Goal: Transaction & Acquisition: Book appointment/travel/reservation

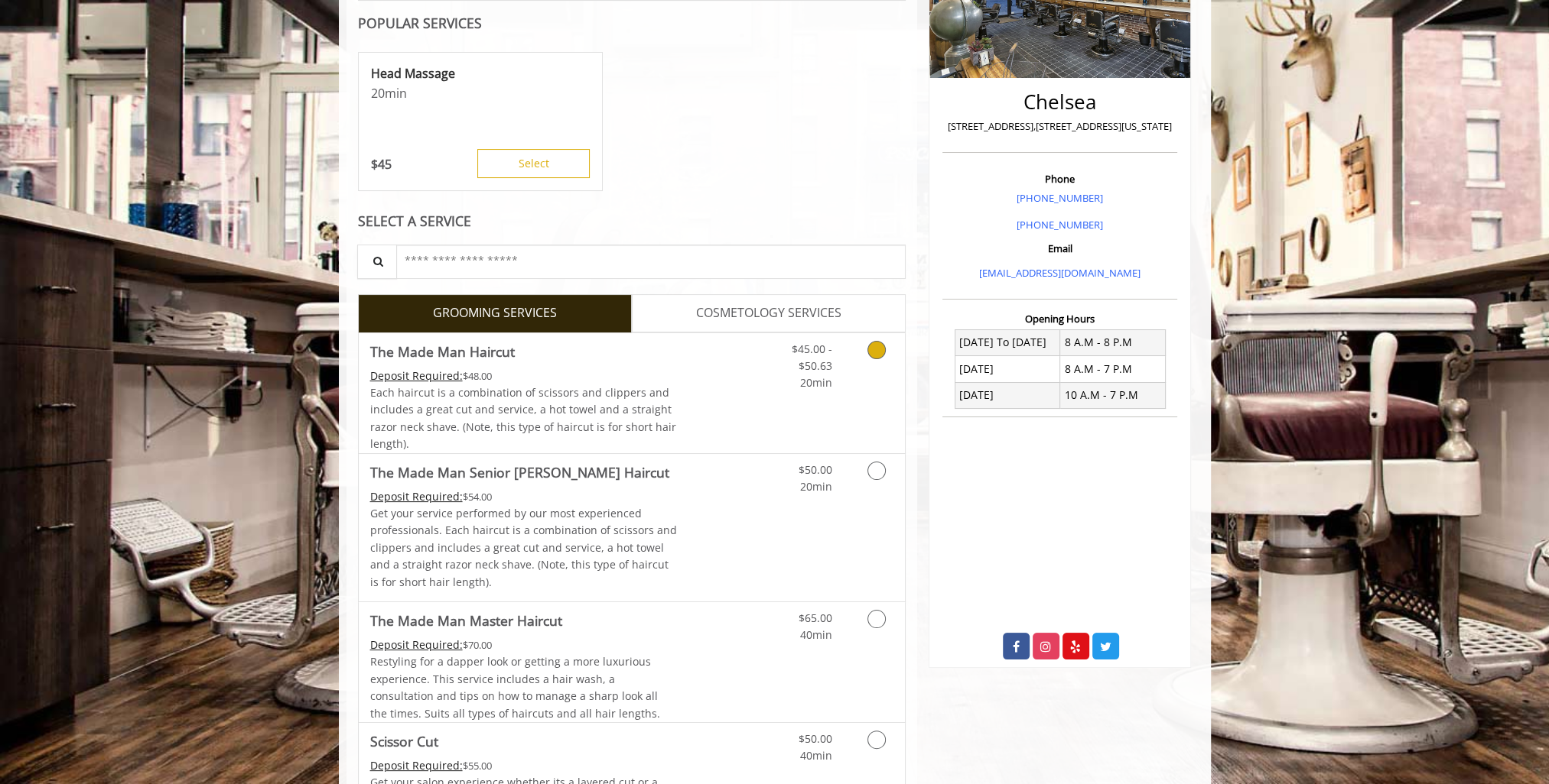
scroll to position [306, 0]
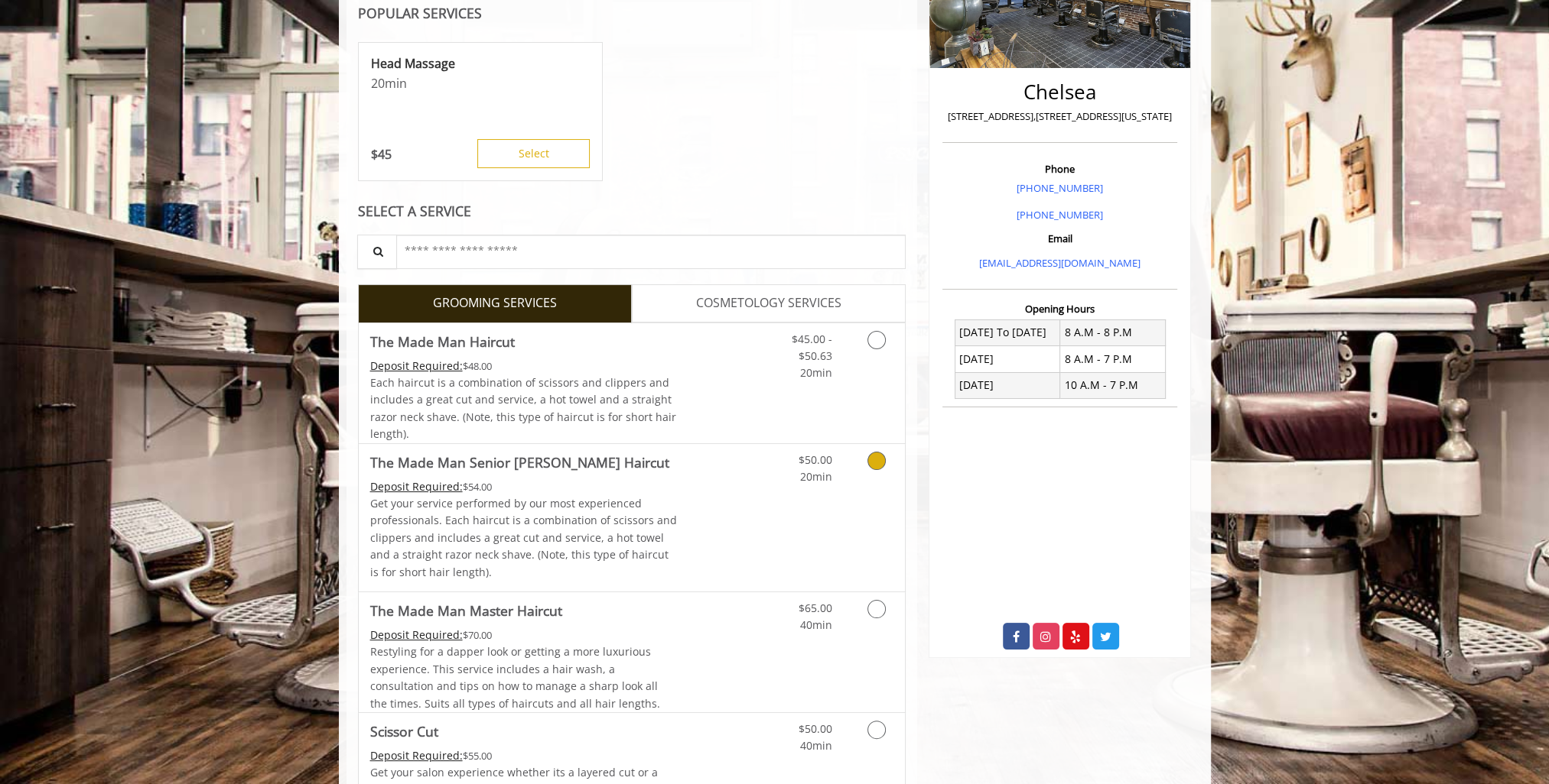
click at [855, 466] on link "Grooming services" at bounding box center [873, 465] width 39 height 42
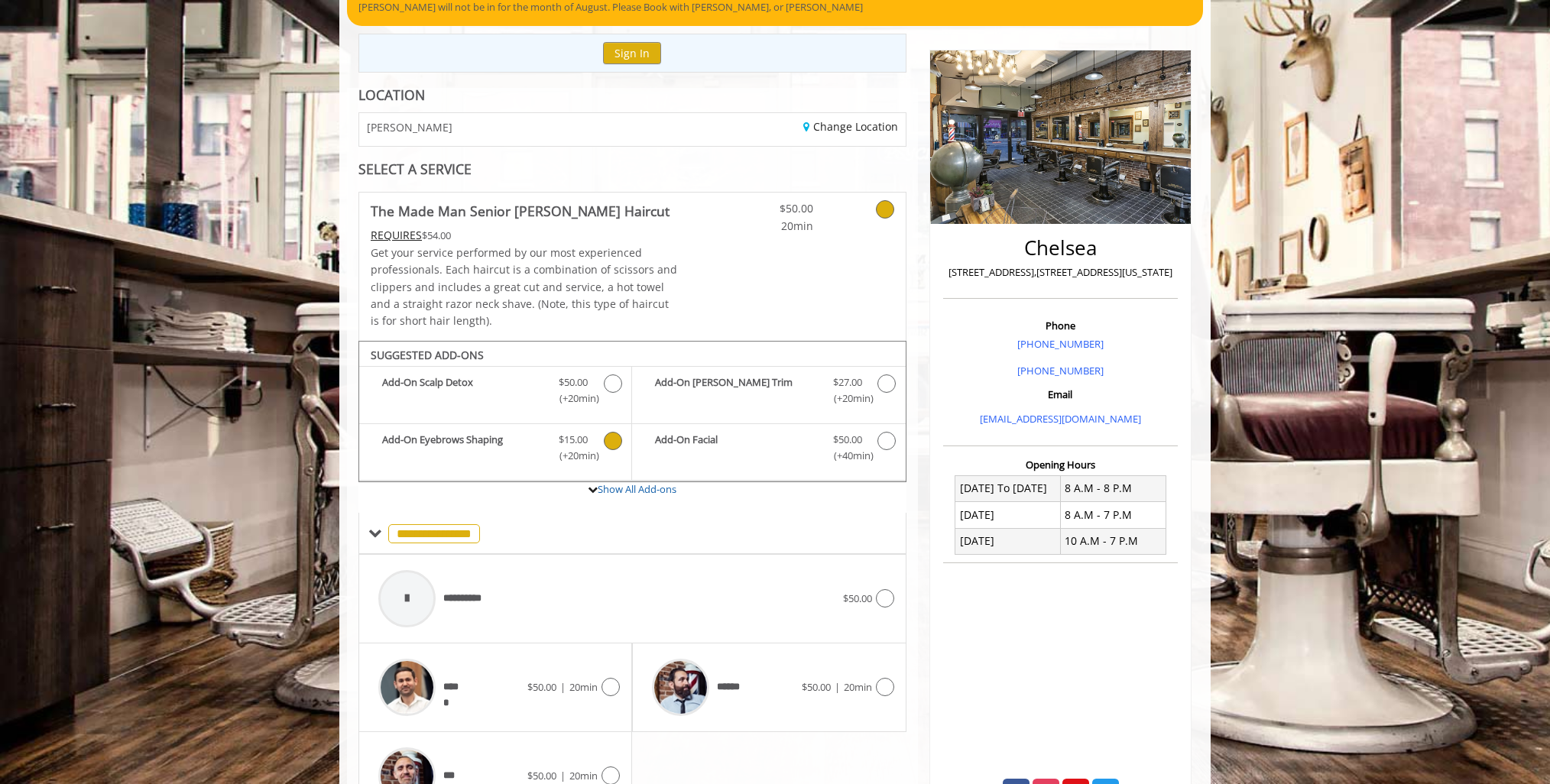
scroll to position [84, 0]
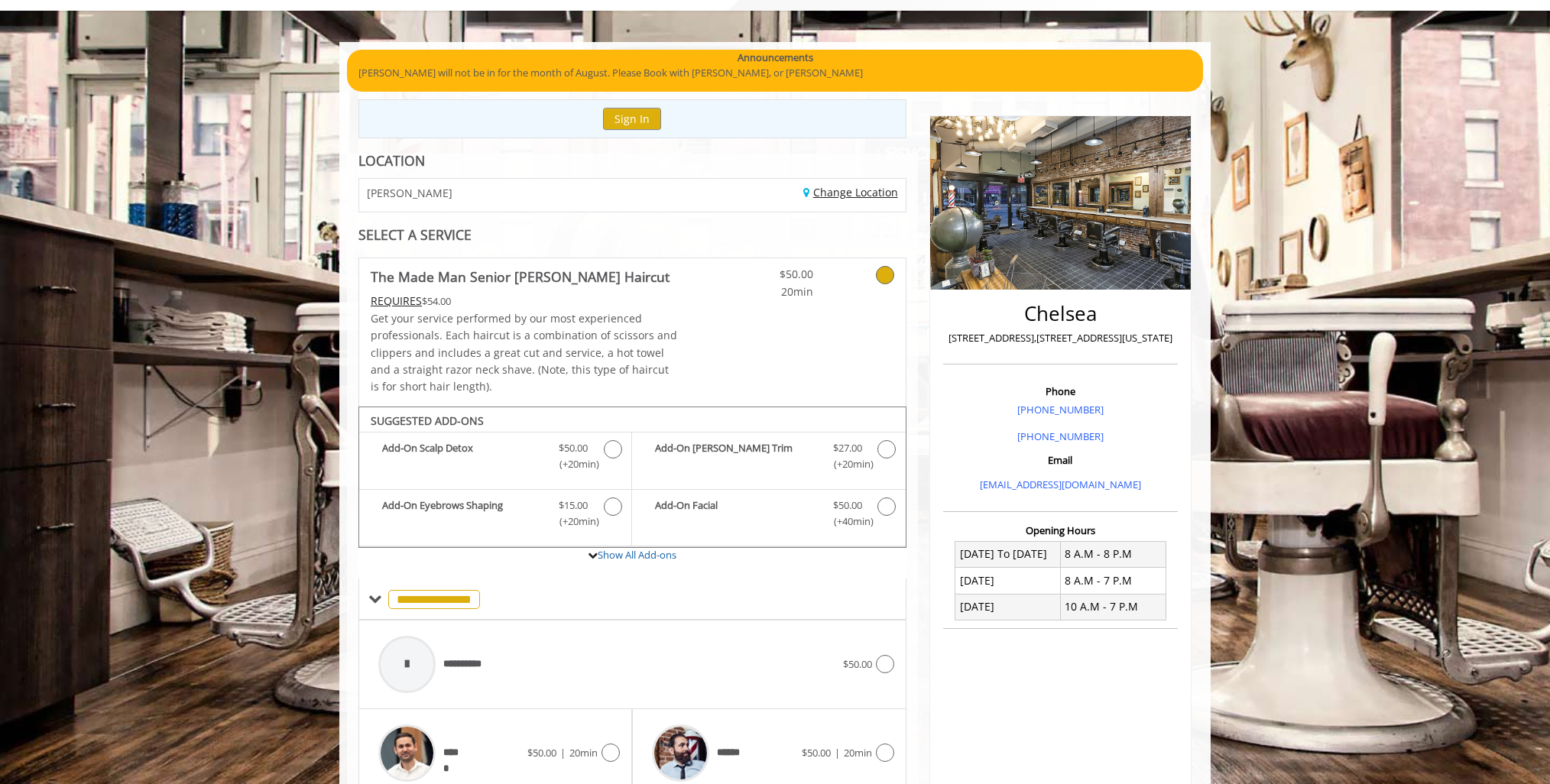
click at [859, 194] on link "Change Location" at bounding box center [850, 192] width 95 height 14
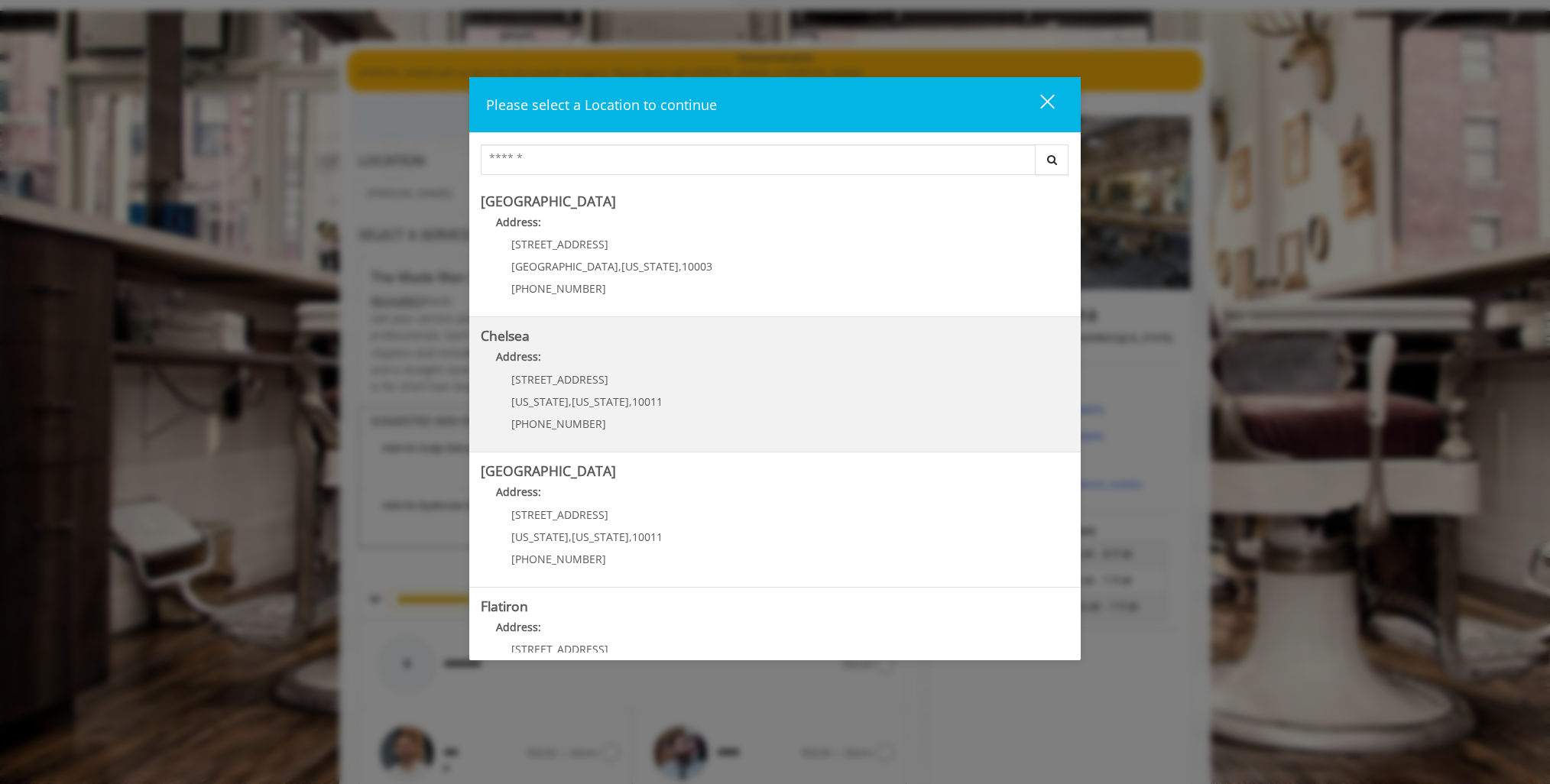
click at [590, 406] on span "[US_STATE]" at bounding box center [601, 402] width 57 height 14
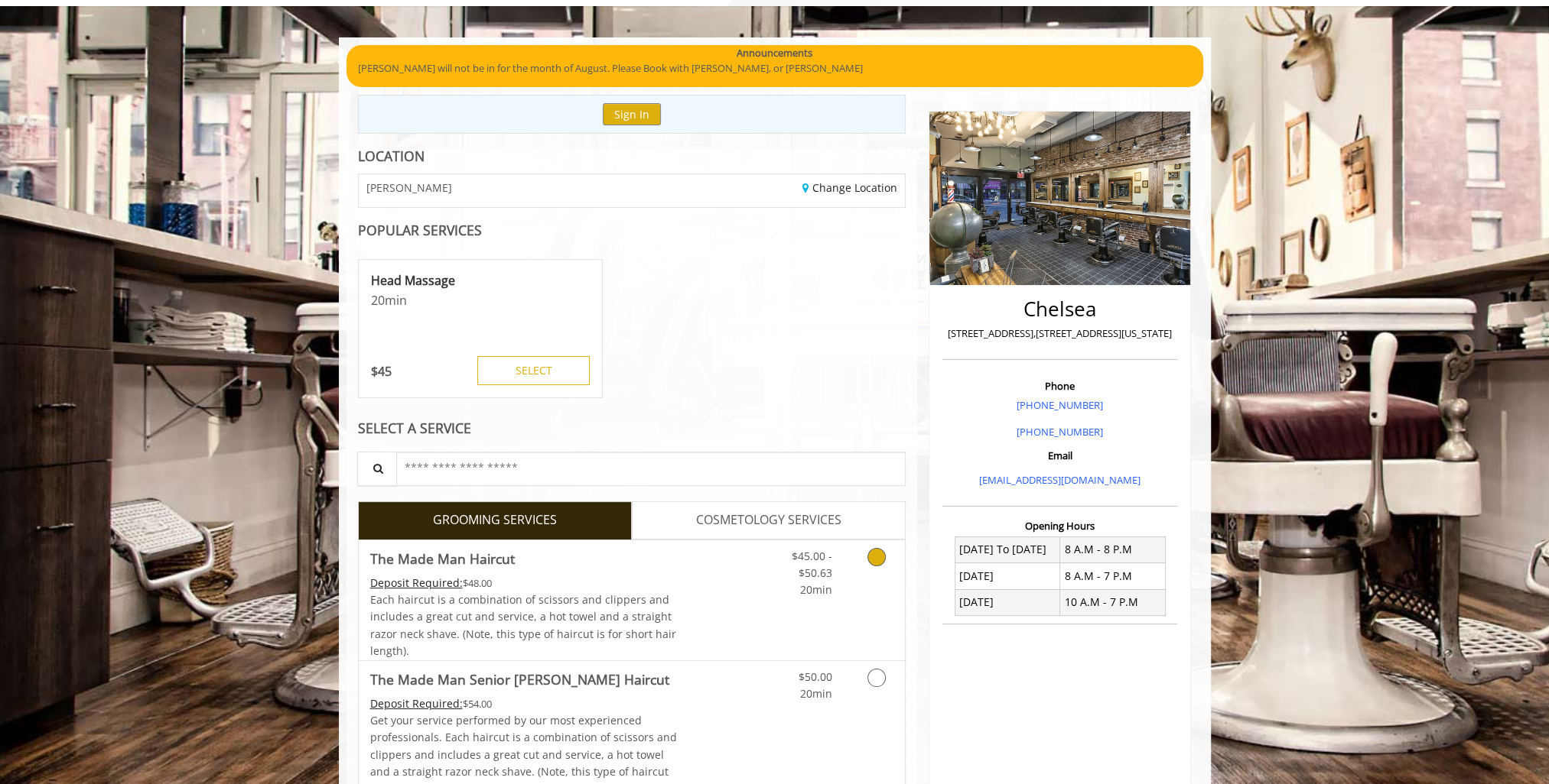
scroll to position [153, 0]
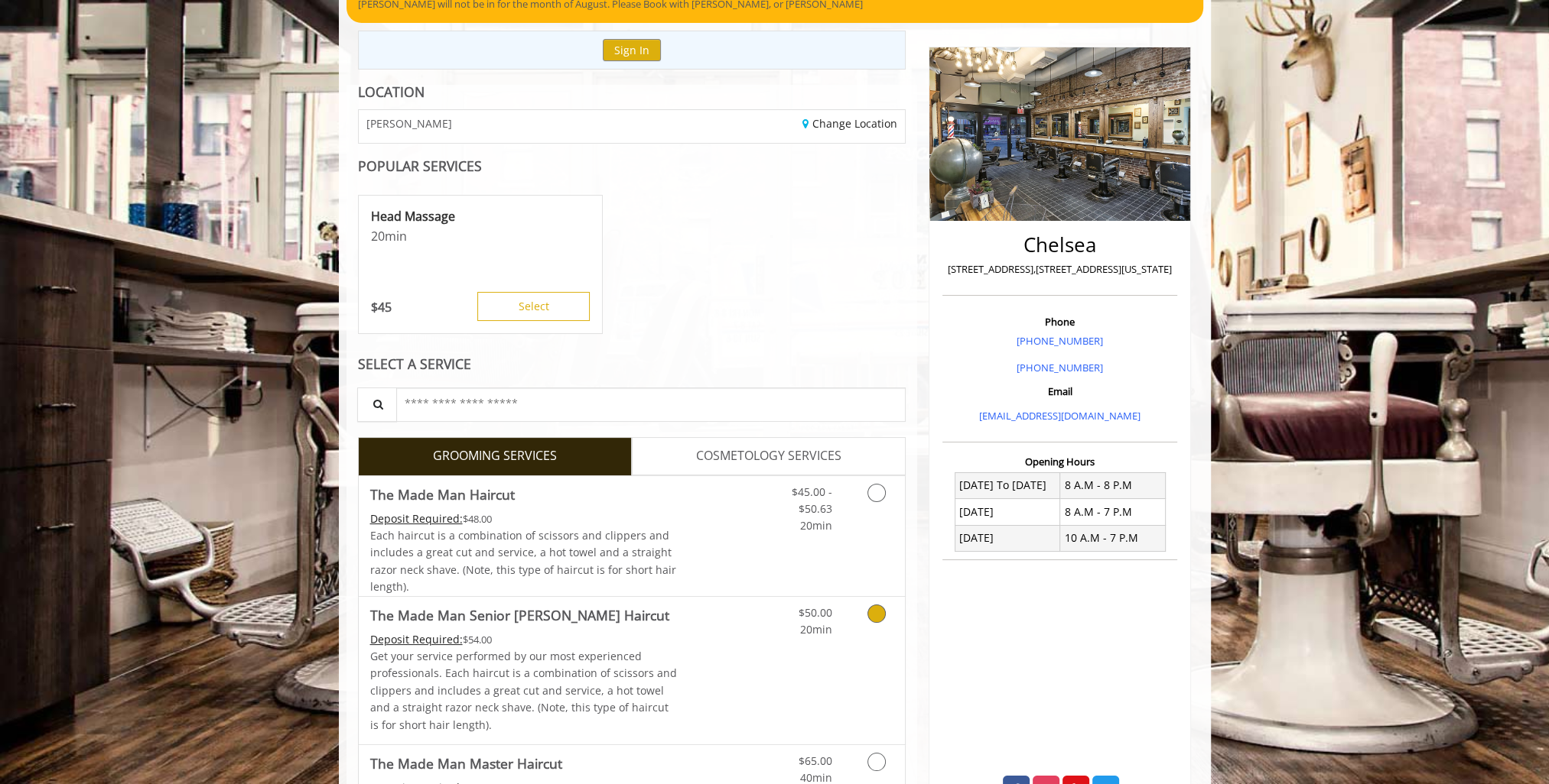
click at [872, 607] on icon "Grooming services" at bounding box center [876, 613] width 18 height 18
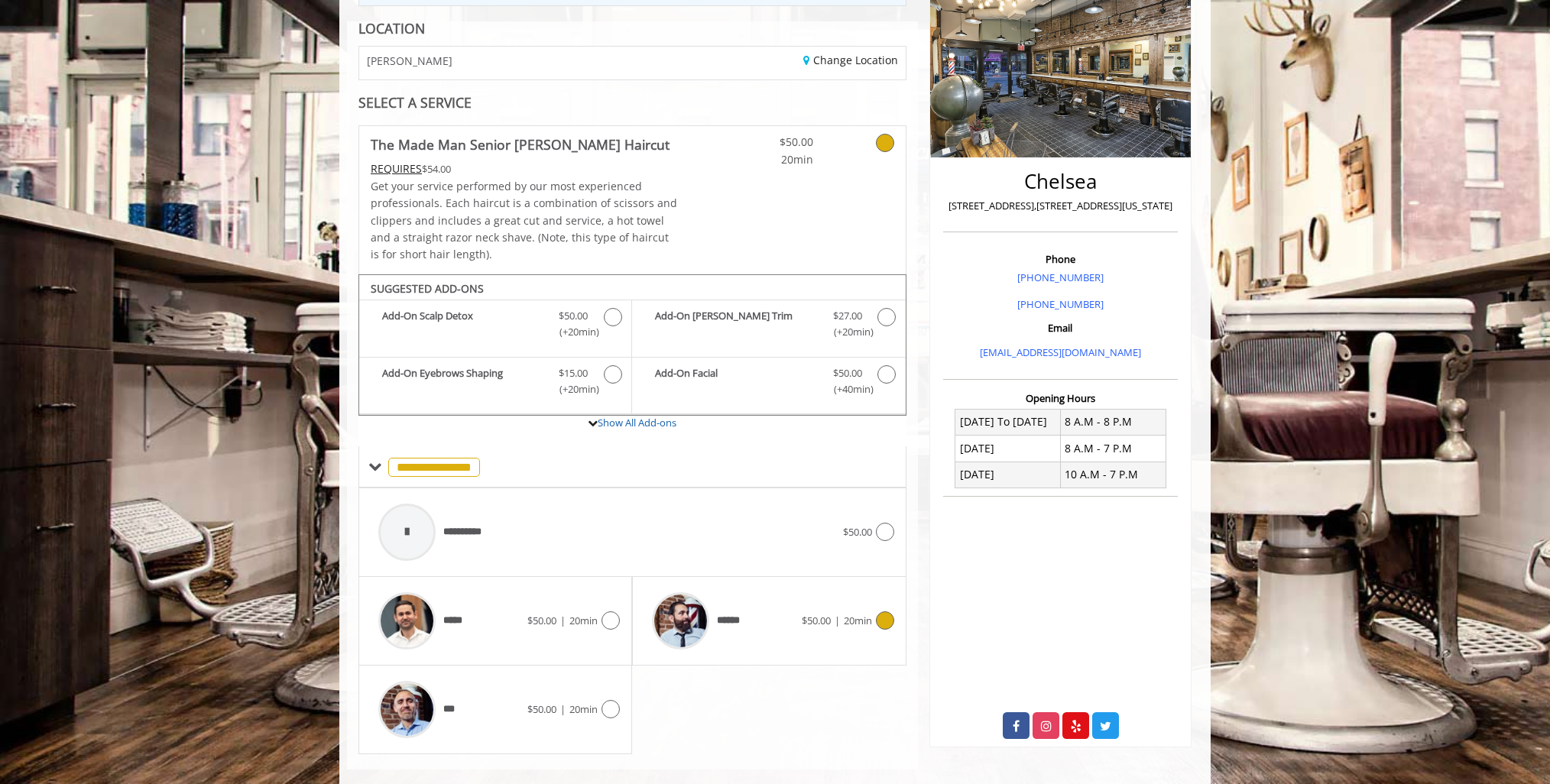
scroll to position [237, 0]
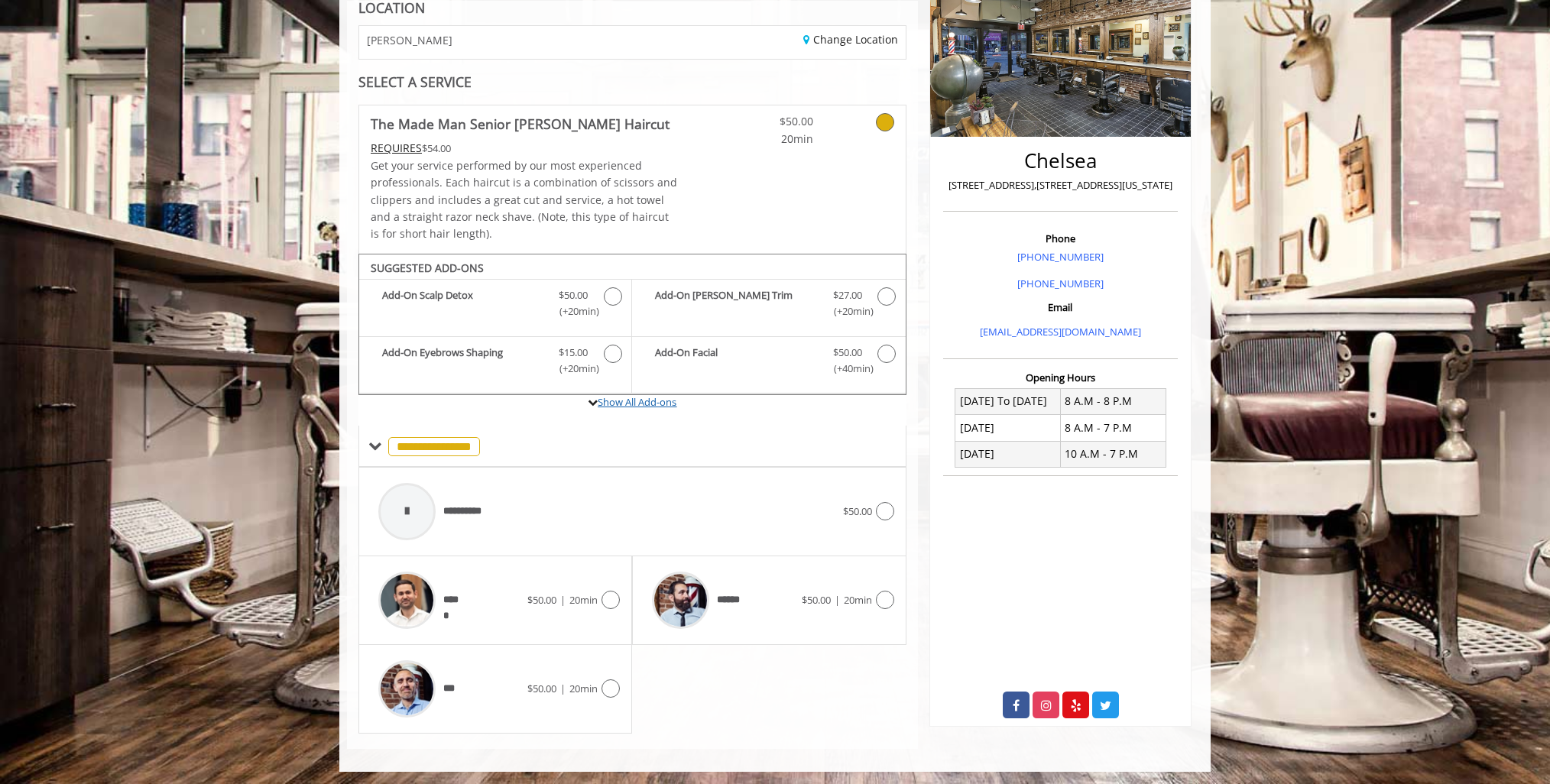
click at [628, 404] on link "Show All Add-ons" at bounding box center [636, 401] width 79 height 14
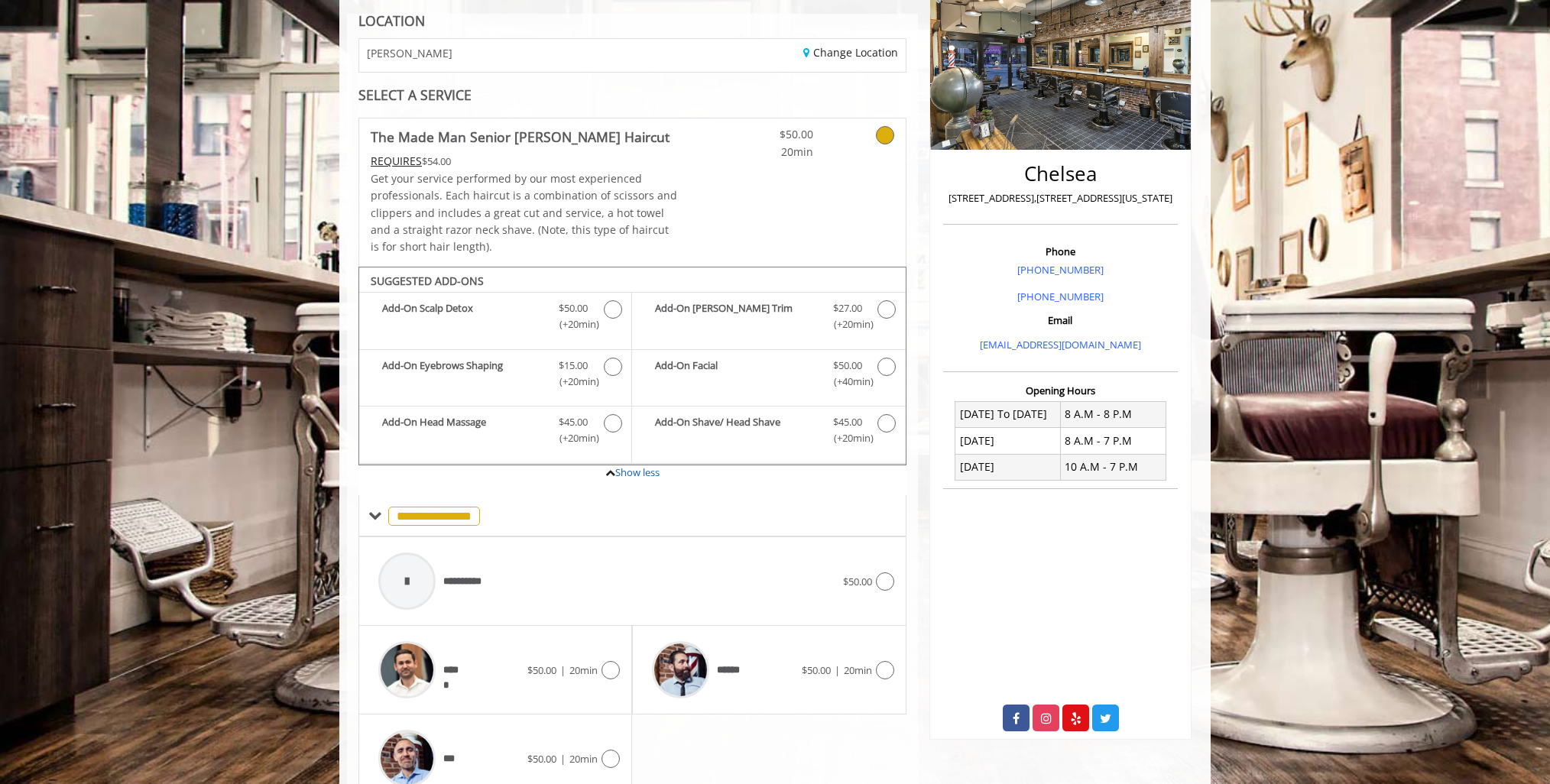
scroll to position [8, 0]
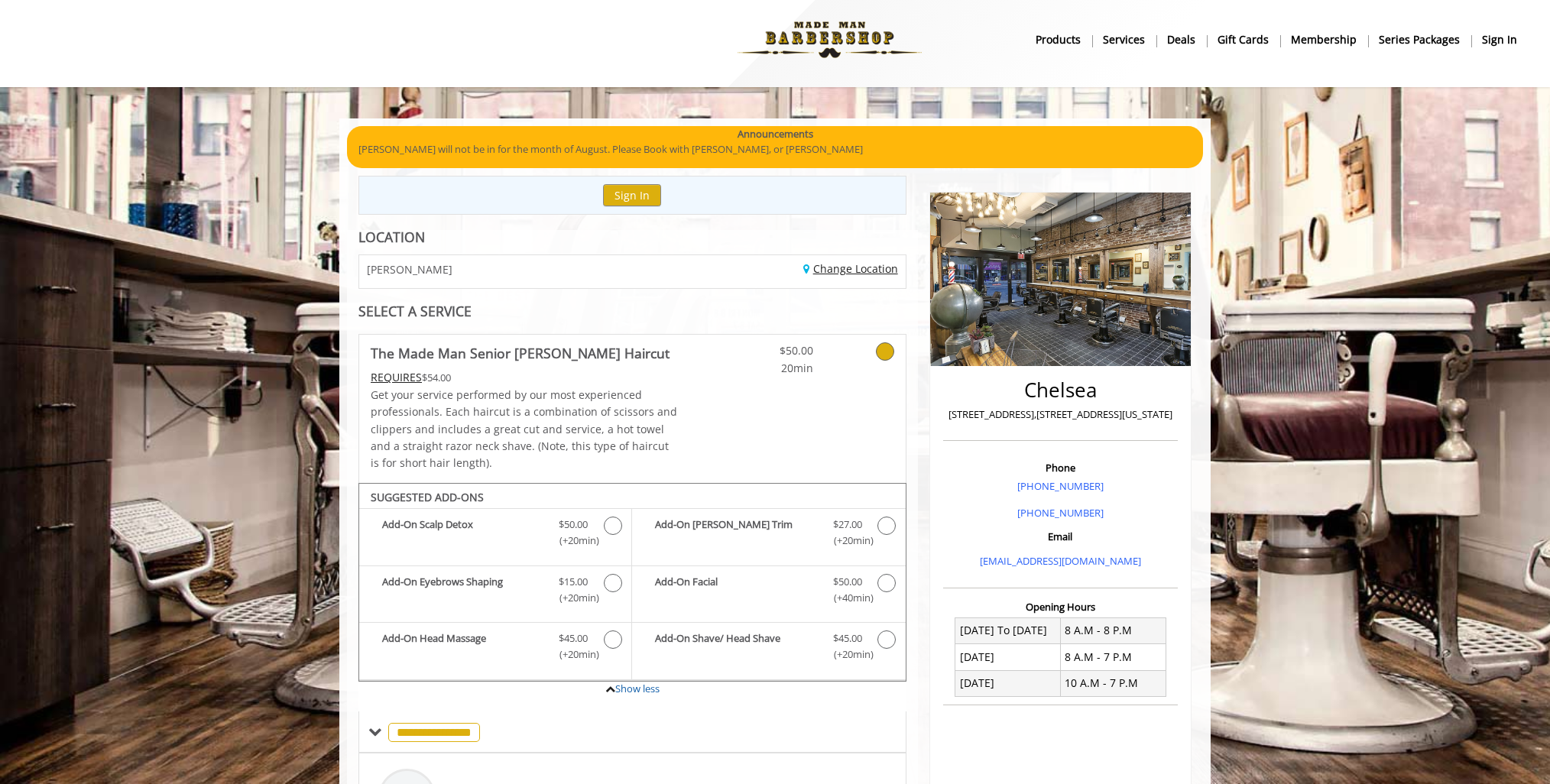
click at [829, 271] on link "Change Location" at bounding box center [850, 268] width 95 height 14
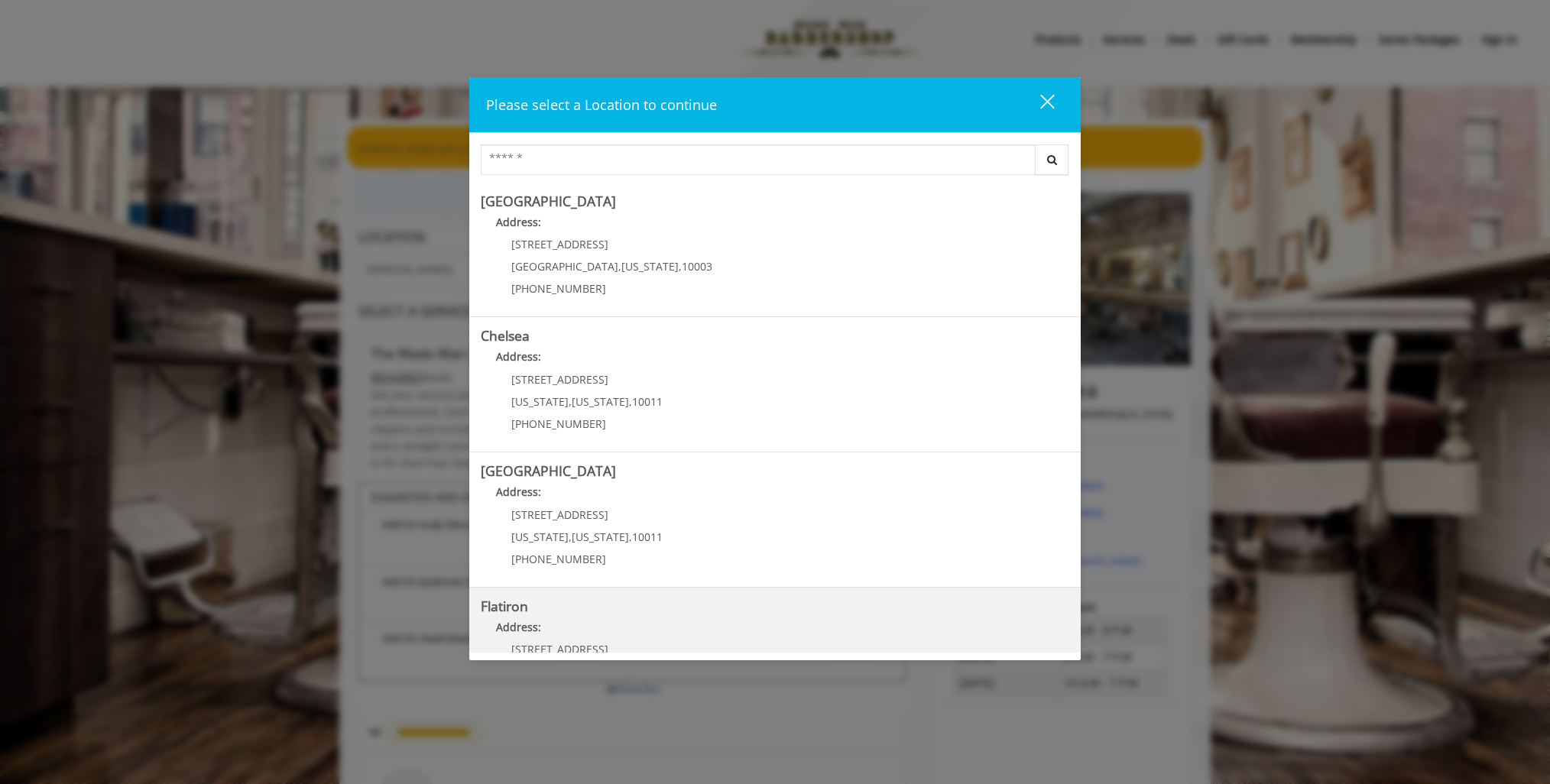
click at [557, 636] on "Address:" at bounding box center [775, 631] width 589 height 25
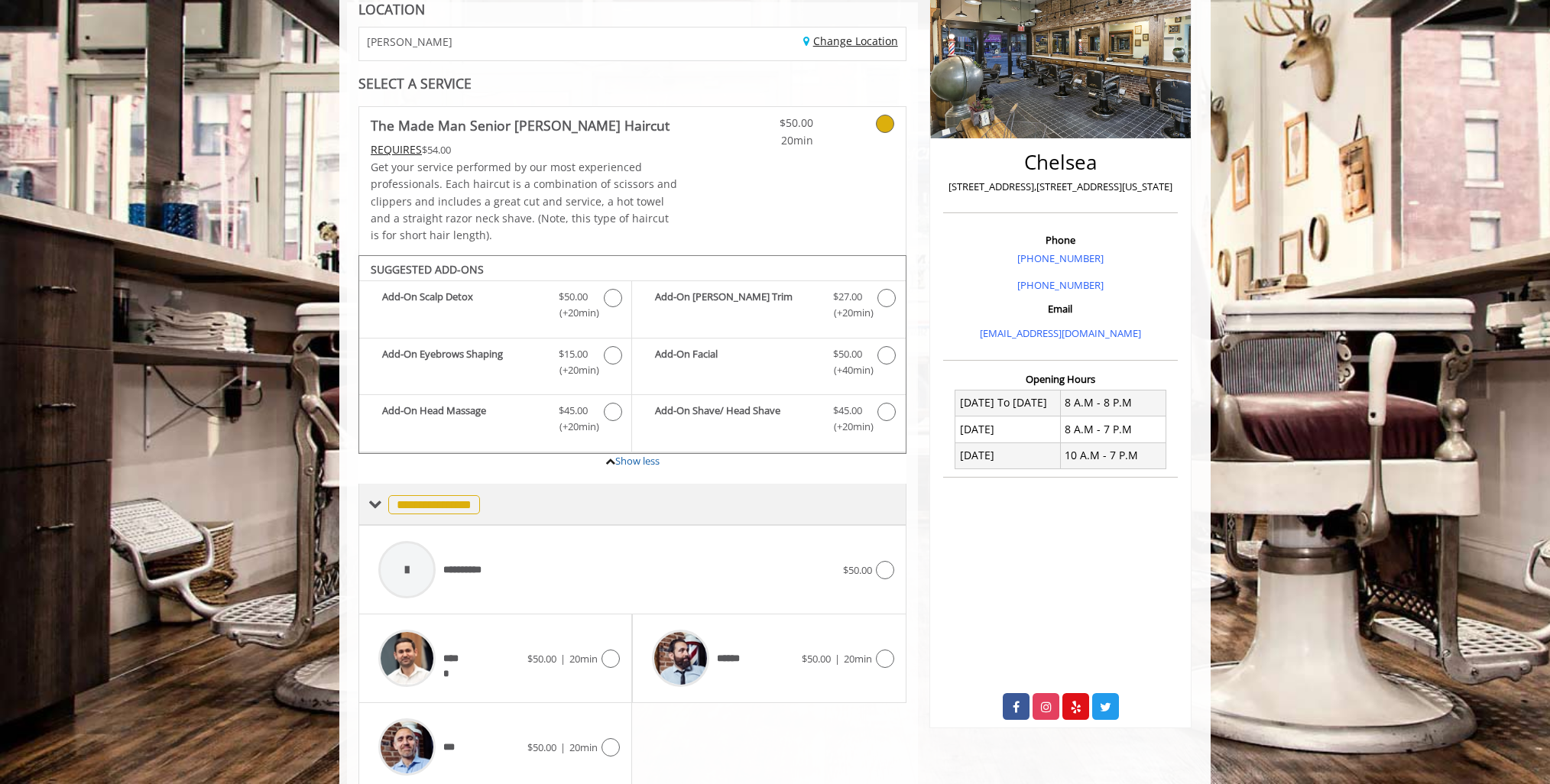
scroll to position [237, 0]
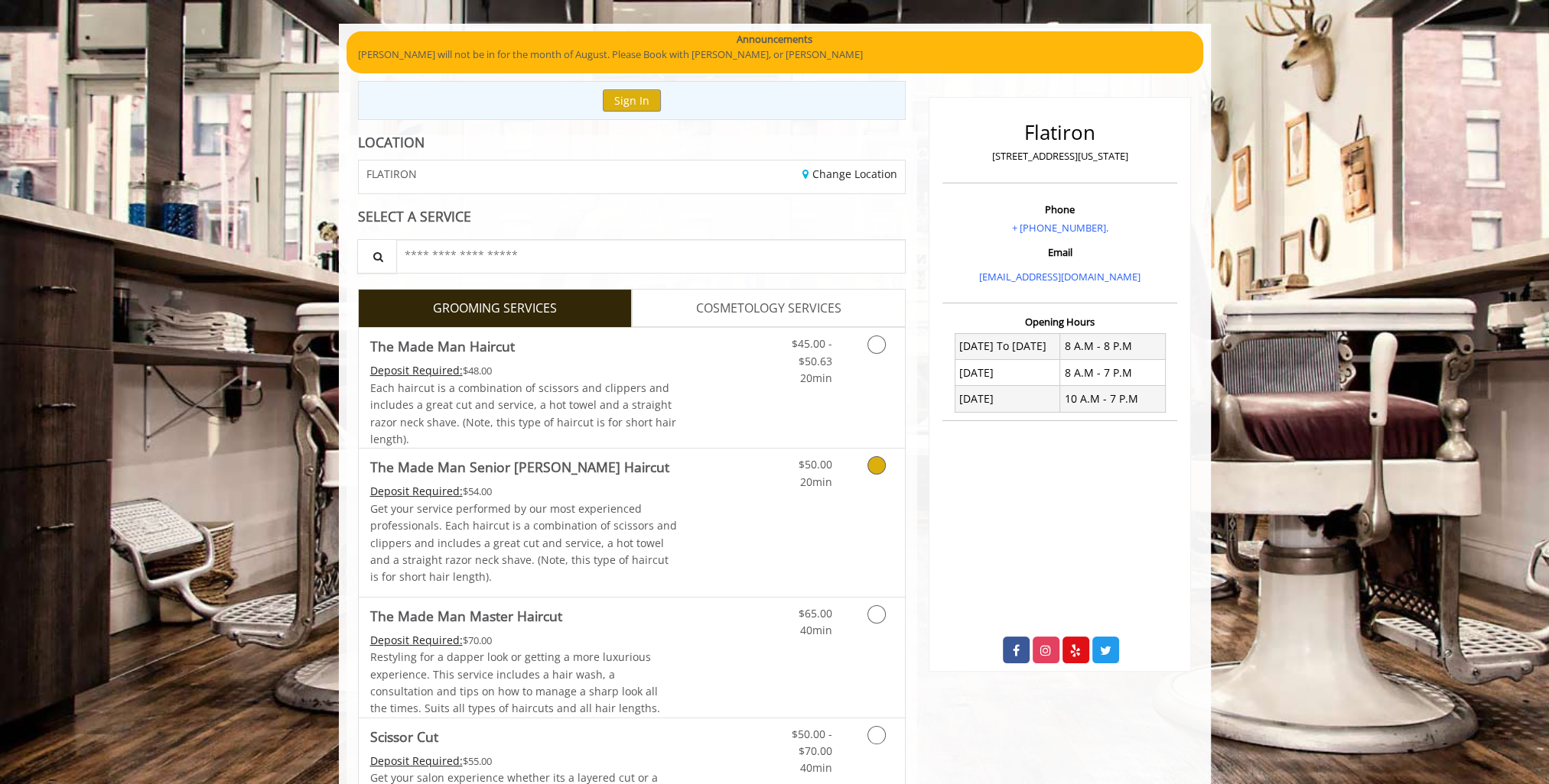
click at [835, 461] on div "$50.00 20min" at bounding box center [800, 469] width 87 height 42
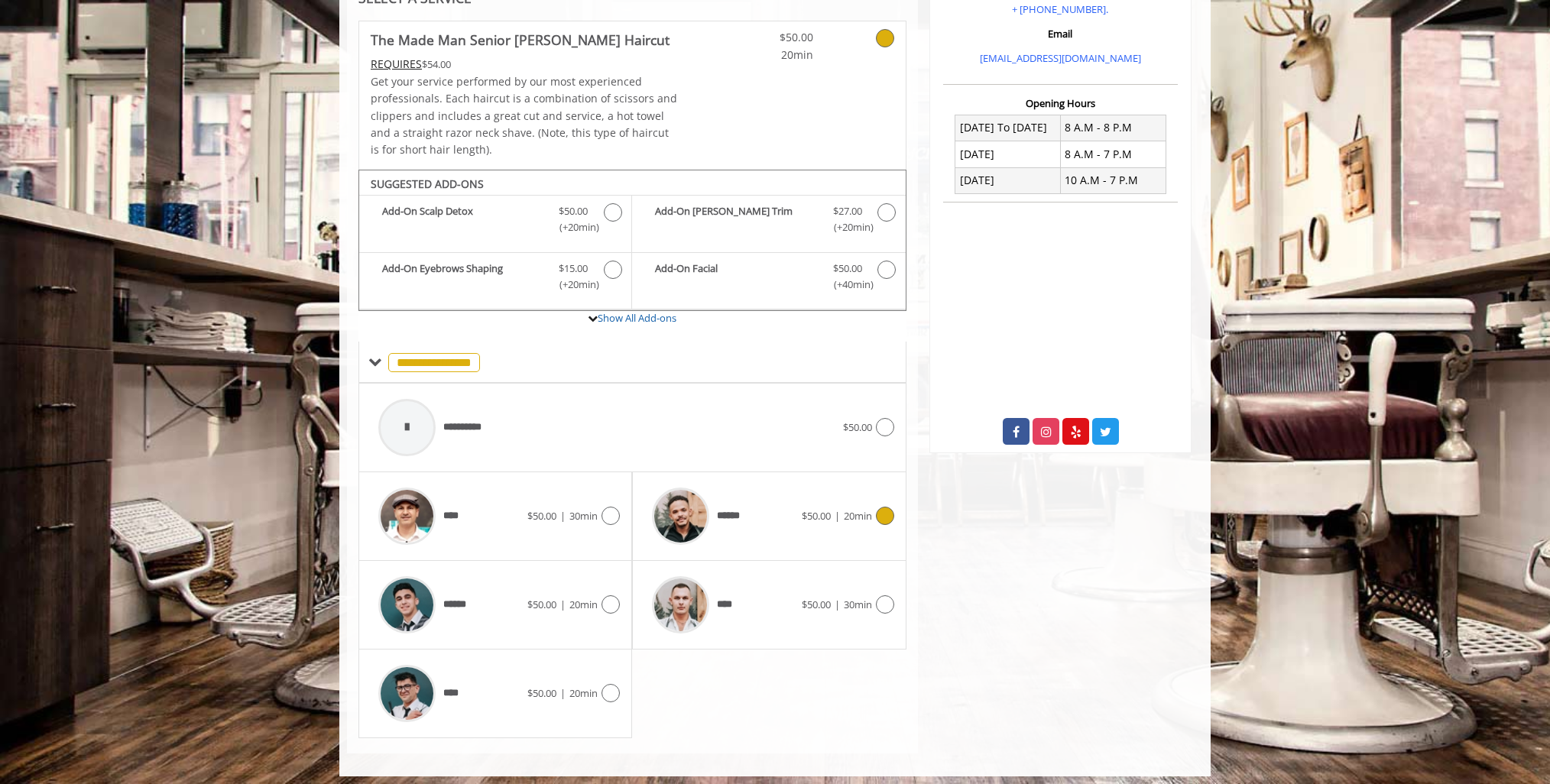
scroll to position [325, 0]
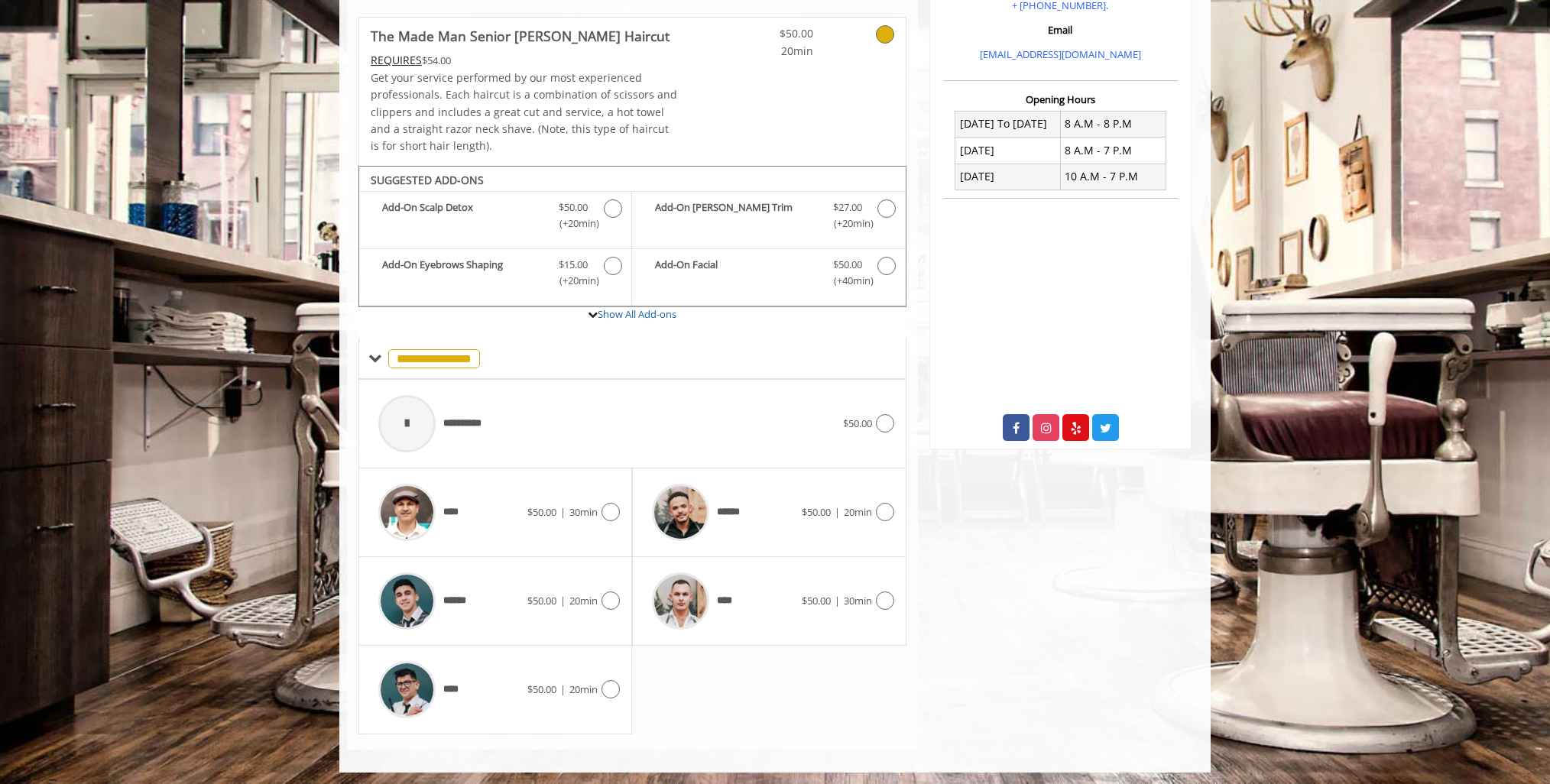
click at [605, 514] on icon at bounding box center [610, 512] width 18 height 18
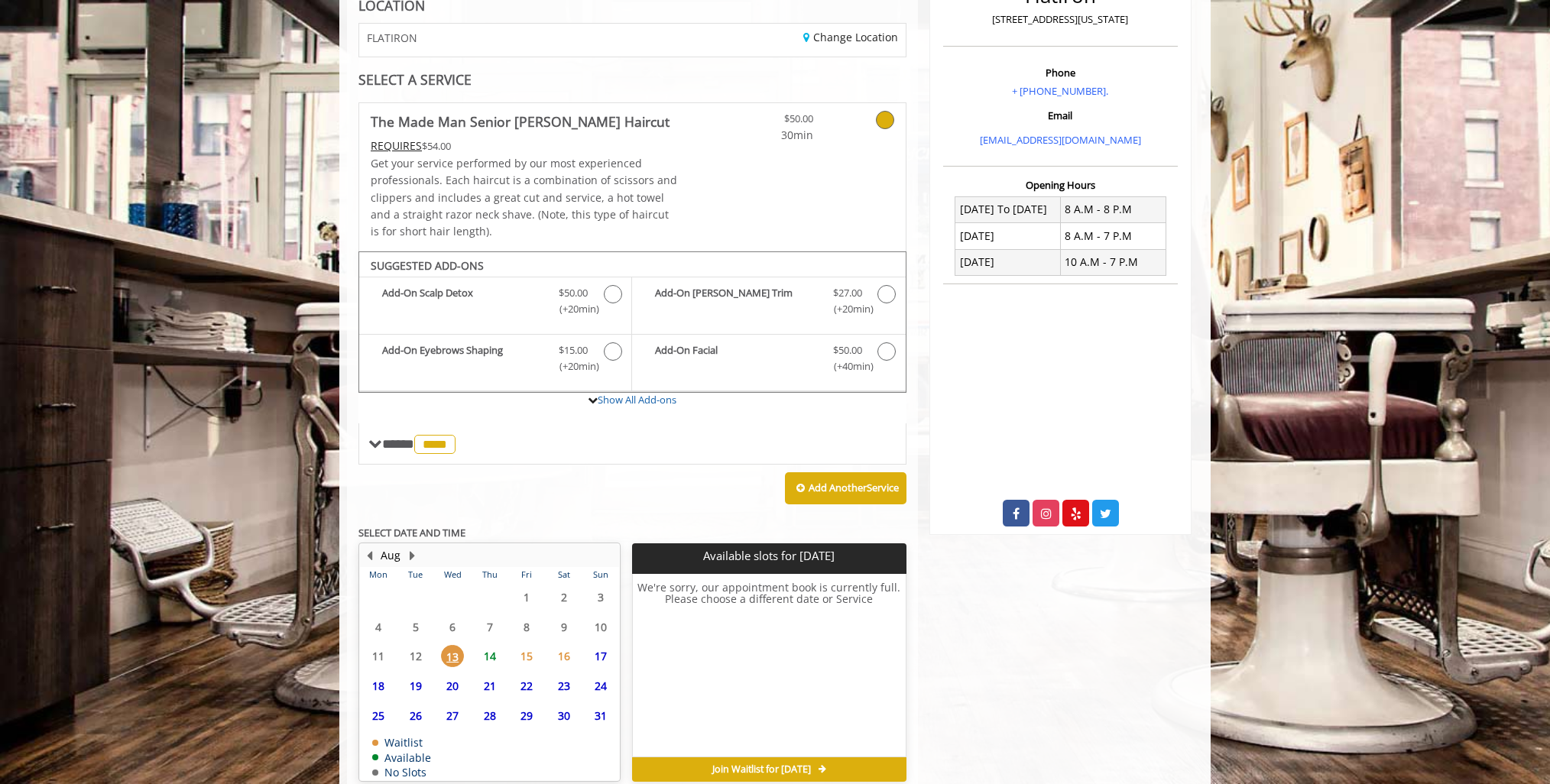
scroll to position [309, 0]
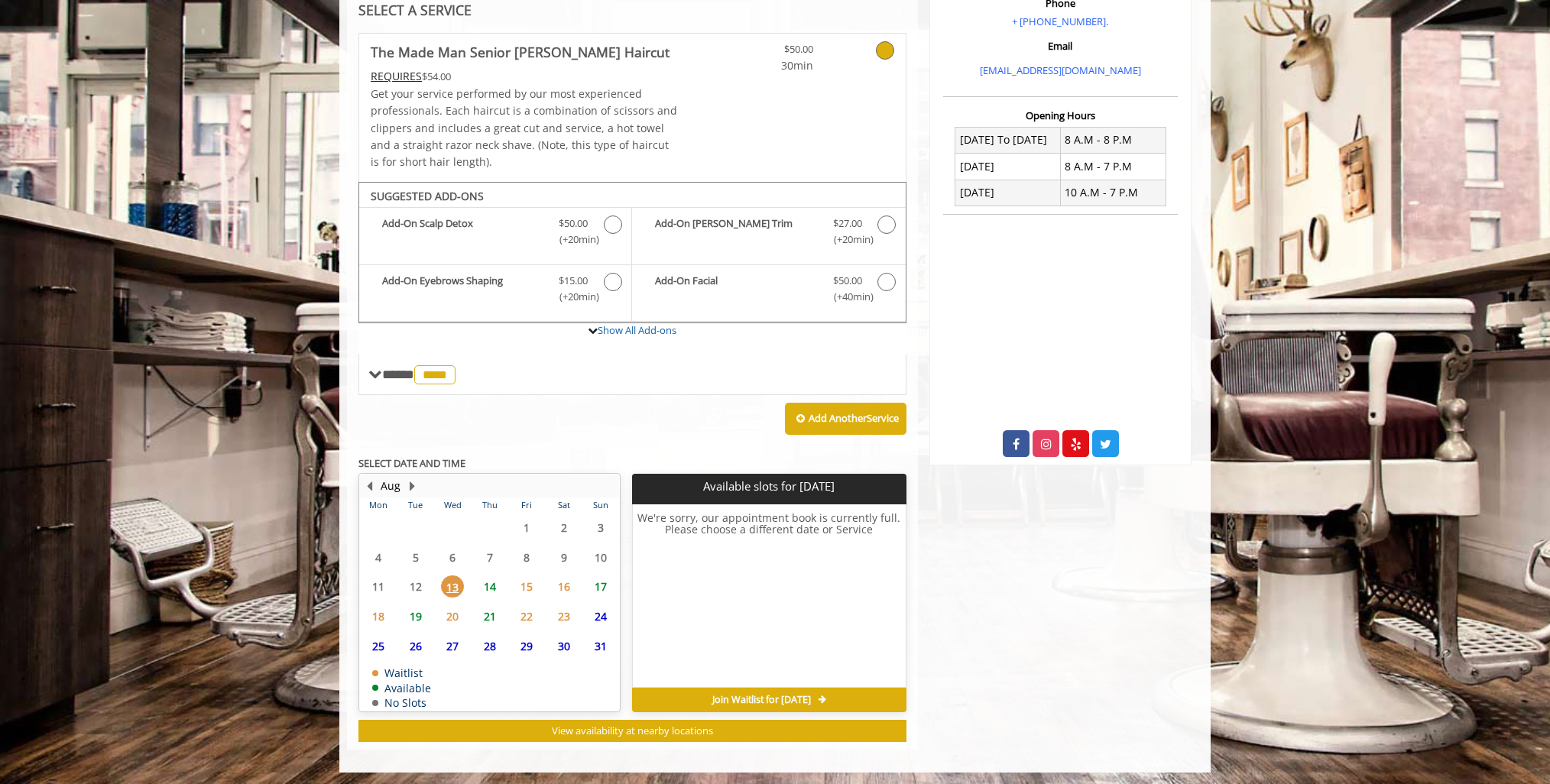
click at [605, 585] on span "17" at bounding box center [601, 587] width 23 height 22
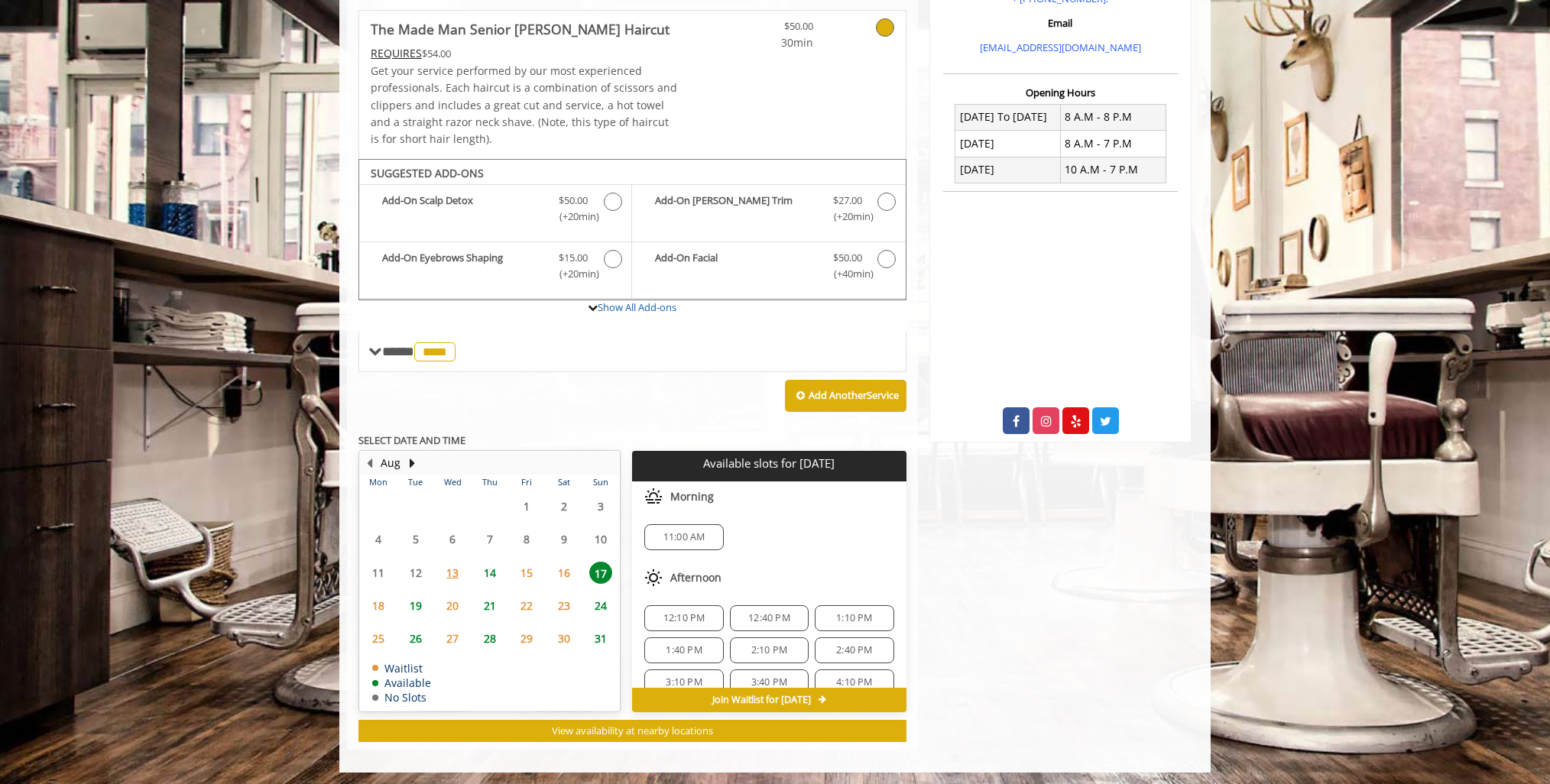
click at [486, 570] on span "14" at bounding box center [489, 573] width 23 height 22
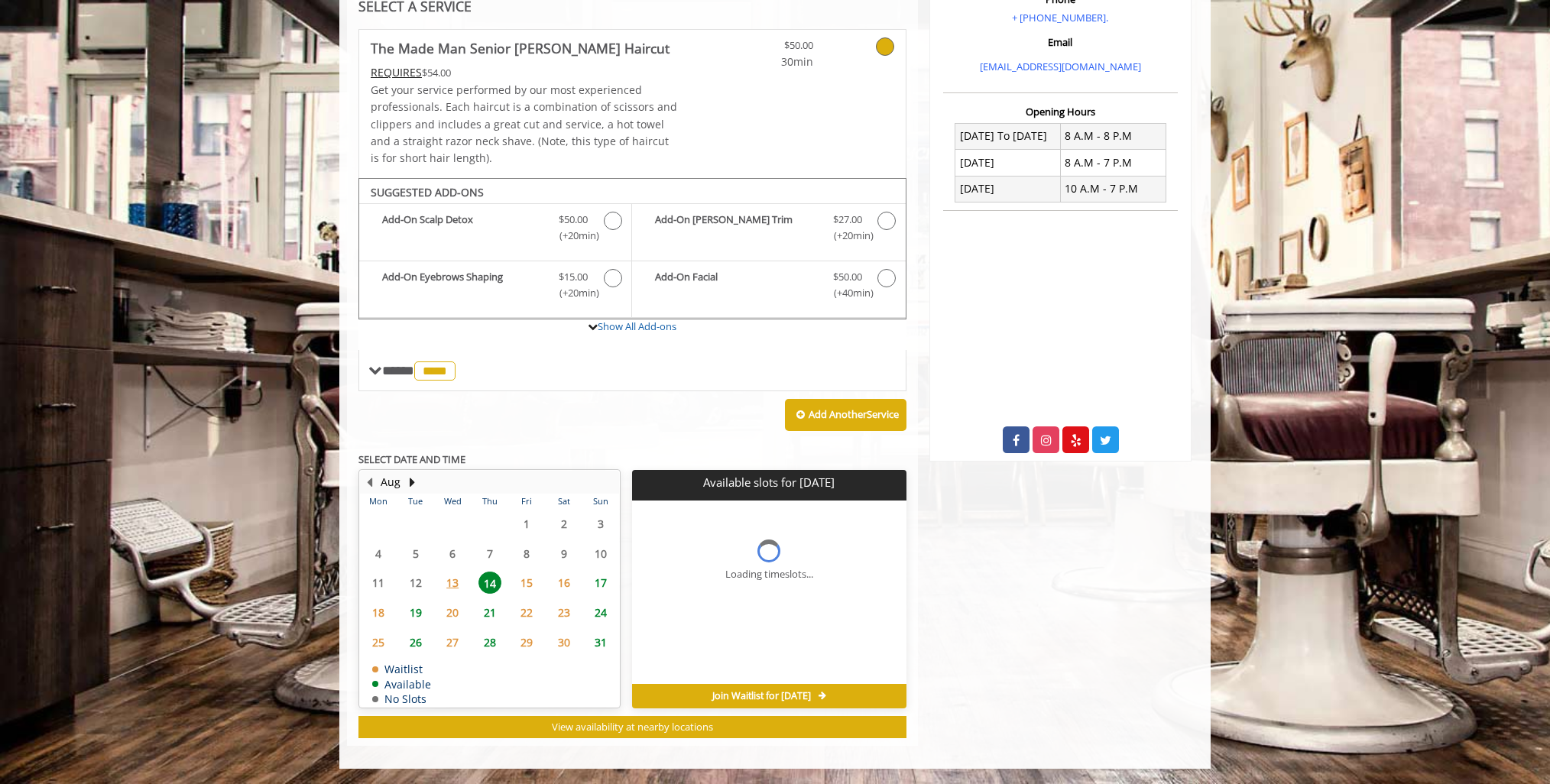
scroll to position [309, 0]
